Goal: Information Seeking & Learning: Find specific fact

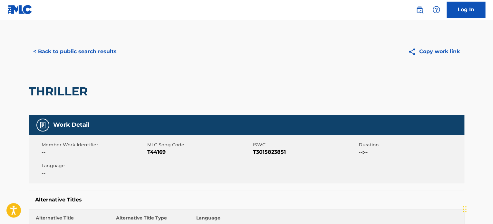
click at [66, 47] on button "< Back to public search results" at bounding box center [75, 52] width 93 height 16
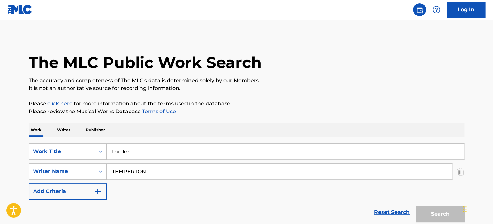
scroll to position [76, 0]
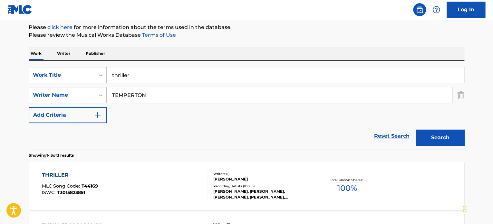
click at [156, 70] on input "thriller" at bounding box center [286, 74] width 358 height 15
paste input "The Raider's March"
type input "The Raider's March"
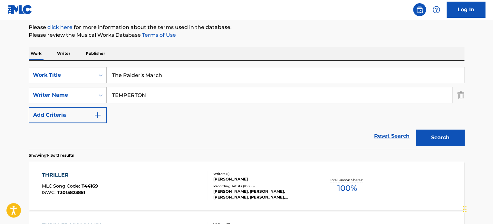
click at [167, 104] on div "SearchWithCriteria1cb37eed-fb75-49cc-8ca0-f99680ad4444 Work Title The Raider's …" at bounding box center [247, 95] width 436 height 56
click at [168, 96] on input "TEMPERTON" at bounding box center [280, 94] width 346 height 15
type input "[PERSON_NAME]"
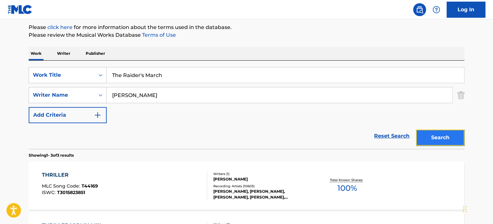
click at [436, 135] on button "Search" at bounding box center [440, 138] width 48 height 16
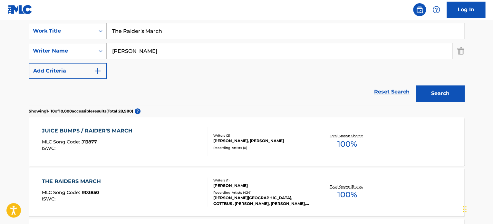
scroll to position [141, 0]
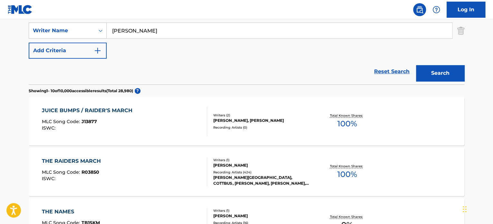
click at [179, 171] on div "THE RAIDERS MARCH MLC Song Code : R03850 ISWC :" at bounding box center [125, 171] width 166 height 29
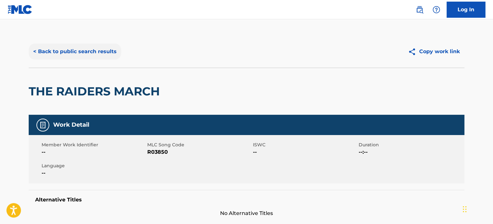
click at [63, 51] on button "< Back to public search results" at bounding box center [75, 52] width 93 height 16
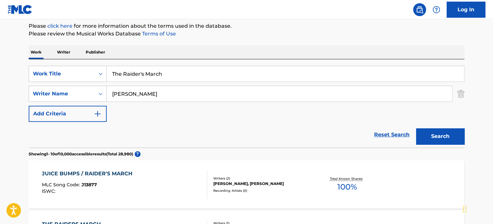
scroll to position [166, 0]
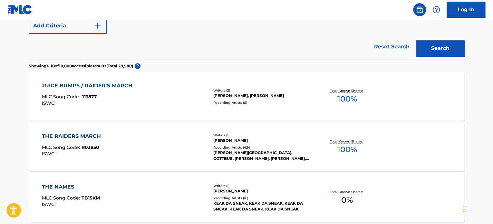
click at [151, 136] on div "THE RAIDERS MARCH MLC Song Code : R03850 ISWC :" at bounding box center [125, 147] width 166 height 29
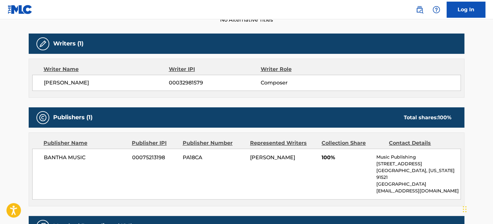
scroll to position [32, 0]
